Goal: Complete application form

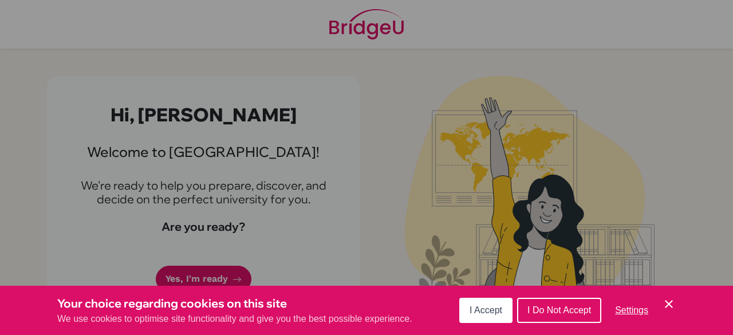
click at [498, 310] on span "I Accept" at bounding box center [486, 310] width 33 height 10
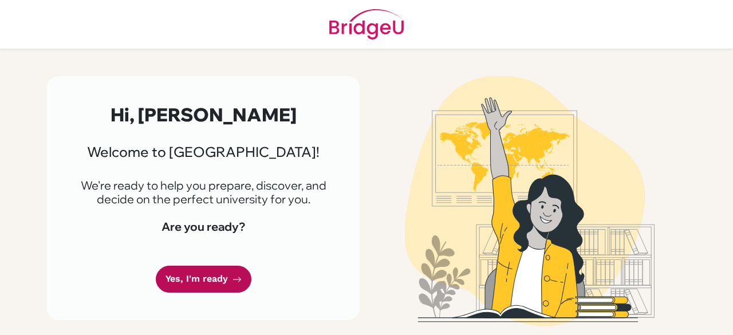
click at [178, 274] on link "Yes, I'm ready" at bounding box center [204, 279] width 96 height 27
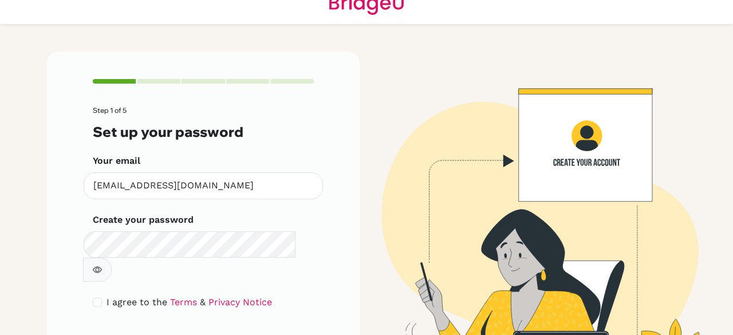
scroll to position [38, 0]
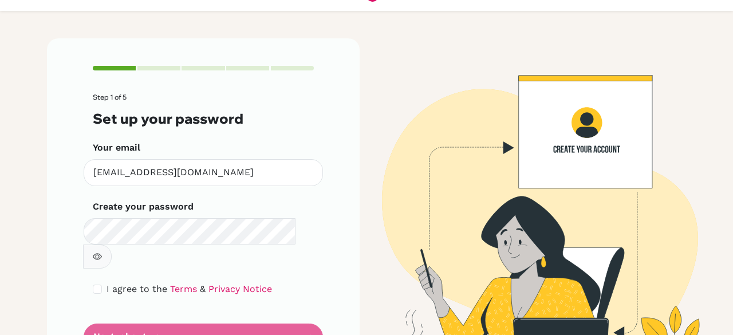
click at [102, 252] on icon "button" at bounding box center [97, 256] width 9 height 9
click at [266, 305] on form "Step 1 of 5 Set up your password Your email [EMAIL_ADDRESS][DOMAIN_NAME] Invali…" at bounding box center [203, 221] width 221 height 257
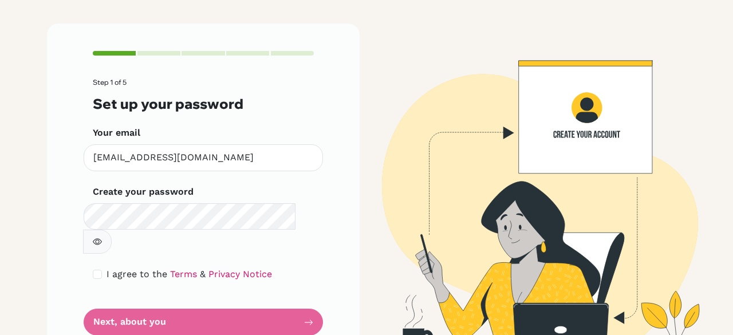
scroll to position [65, 0]
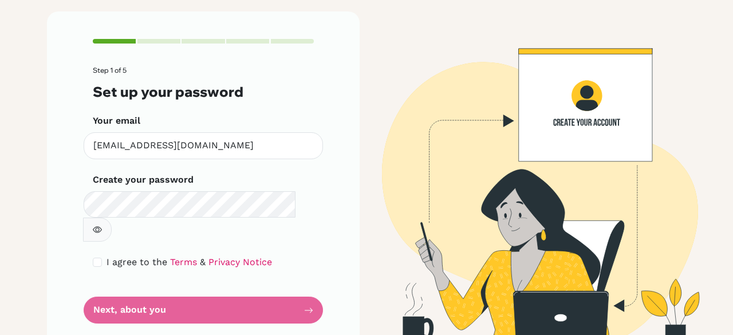
click at [269, 255] on div "I agree to the Terms & Privacy Notice" at bounding box center [203, 262] width 221 height 14
click at [155, 285] on form "Step 1 of 5 Set up your password Your email st20210368@saisdubai.com Invalid em…" at bounding box center [203, 194] width 221 height 257
click at [170, 257] on link "Terms" at bounding box center [183, 262] width 27 height 11
click at [111, 257] on span "I agree to the" at bounding box center [137, 262] width 61 height 11
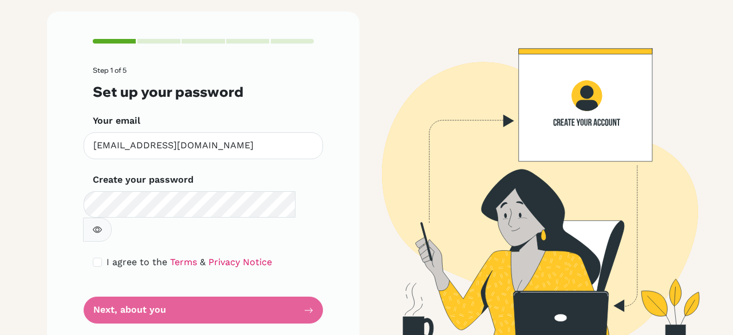
click at [273, 255] on div "I agree to the Terms & Privacy Notice" at bounding box center [203, 262] width 221 height 14
click at [298, 255] on div "I agree to the Terms & Privacy Notice" at bounding box center [203, 262] width 221 height 14
drag, startPoint x: 300, startPoint y: 235, endPoint x: 281, endPoint y: 239, distance: 19.9
click at [300, 255] on div "I agree to the Terms & Privacy Notice" at bounding box center [203, 262] width 221 height 14
click at [270, 255] on div "I agree to the Terms & Privacy Notice" at bounding box center [203, 262] width 221 height 14
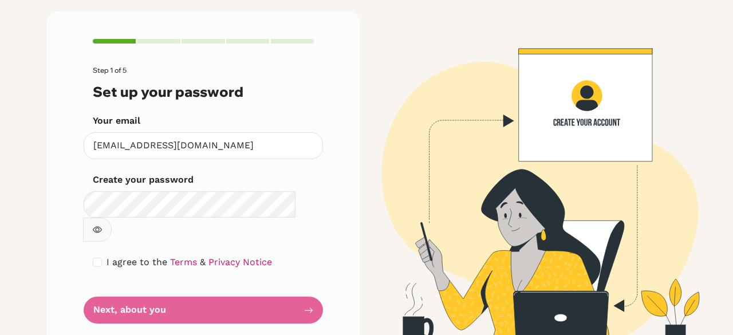
click at [271, 255] on div "I agree to the Terms & Privacy Notice" at bounding box center [203, 262] width 221 height 14
drag, startPoint x: 247, startPoint y: 275, endPoint x: 246, endPoint y: 283, distance: 8.0
click at [247, 279] on form "Step 1 of 5 Set up your password Your email st20210368@saisdubai.com Invalid em…" at bounding box center [203, 194] width 221 height 257
drag, startPoint x: 247, startPoint y: 286, endPoint x: 274, endPoint y: 286, distance: 26.3
click at [250, 286] on form "Step 1 of 5 Set up your password Your email st20210368@saisdubai.com Invalid em…" at bounding box center [203, 194] width 221 height 257
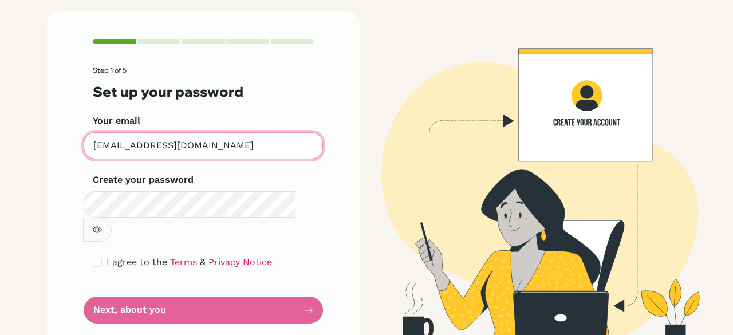
click at [208, 153] on input "st20210368@saisdubai.com" at bounding box center [203, 145] width 239 height 27
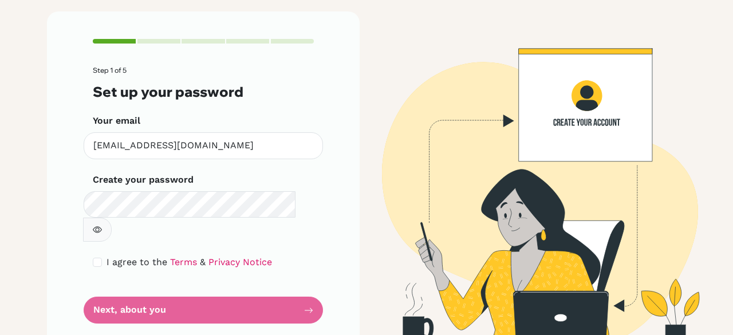
click at [200, 257] on span "&" at bounding box center [203, 262] width 6 height 11
click at [173, 257] on link "Terms" at bounding box center [183, 262] width 27 height 11
click at [182, 291] on form "Step 1 of 5 Set up your password Your email st20210368@saisdubai.com Invalid em…" at bounding box center [203, 194] width 221 height 257
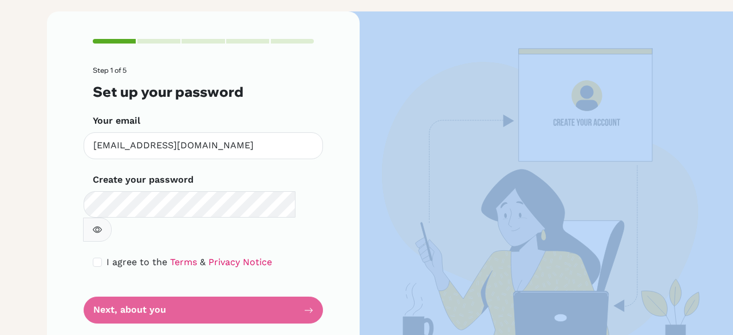
click at [182, 291] on form "Step 1 of 5 Set up your password Your email st20210368@saisdubai.com Invalid em…" at bounding box center [203, 194] width 221 height 257
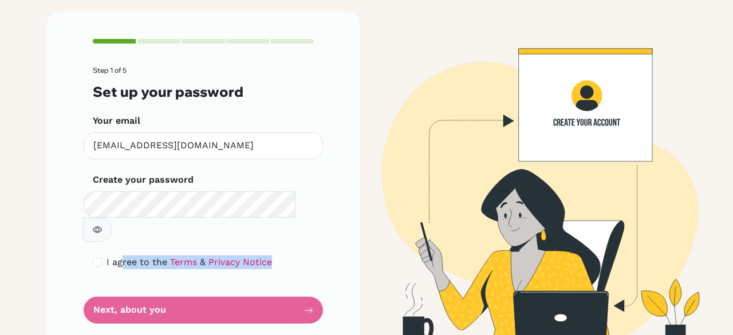
drag, startPoint x: 182, startPoint y: 291, endPoint x: 114, endPoint y: 239, distance: 85.8
click at [114, 239] on form "Step 1 of 5 Set up your password Your email st20210368@saisdubai.com Invalid em…" at bounding box center [203, 194] width 221 height 257
drag, startPoint x: 98, startPoint y: 243, endPoint x: 90, endPoint y: 238, distance: 9.5
click at [93, 255] on div "I agree to the Terms & Privacy Notice" at bounding box center [203, 262] width 221 height 14
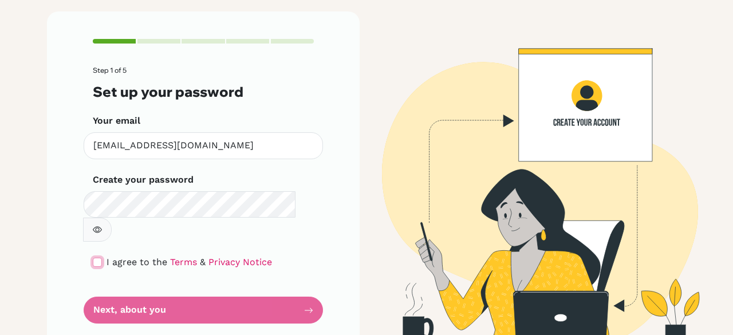
click at [93, 258] on input "checkbox" at bounding box center [97, 262] width 9 height 9
checkbox input "true"
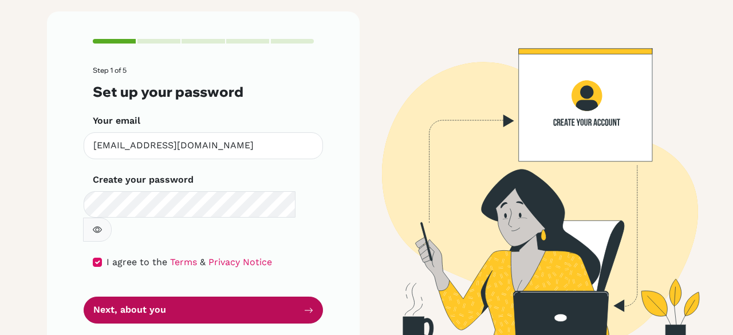
click at [107, 297] on button "Next, about you" at bounding box center [203, 310] width 239 height 27
